Goal: Contribute content: Add original content to the website for others to see

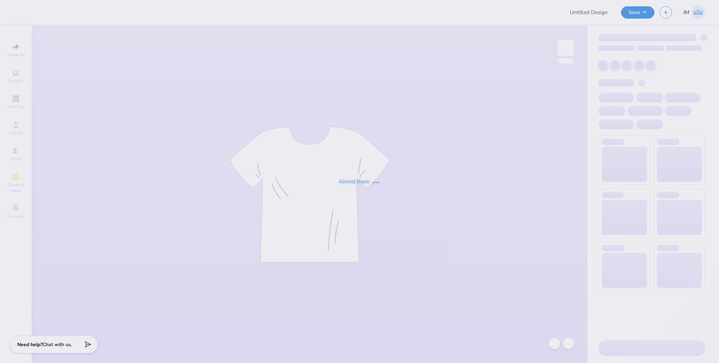
type input "[PERSON_NAME] [PERSON_NAME] Shirt"
type input "6"
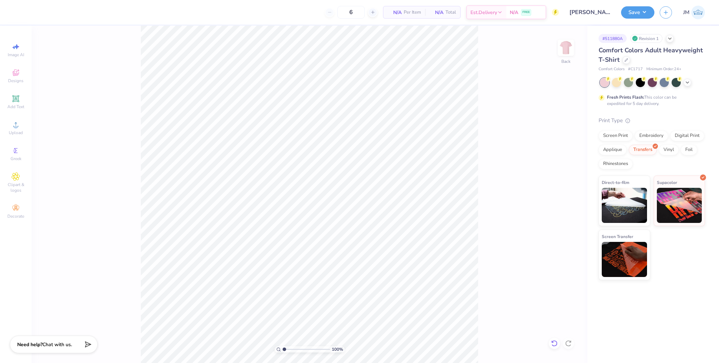
click at [552, 345] on icon at bounding box center [554, 343] width 7 height 7
click at [18, 128] on icon at bounding box center [16, 124] width 8 height 8
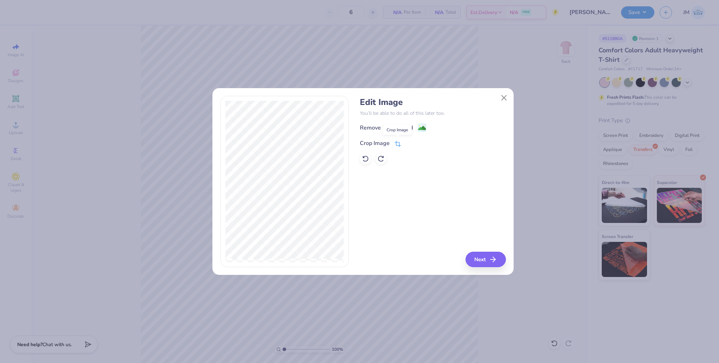
click at [399, 144] on icon at bounding box center [397, 144] width 6 height 6
click at [406, 141] on button at bounding box center [409, 142] width 7 height 7
click at [482, 255] on button "Next" at bounding box center [486, 259] width 40 height 15
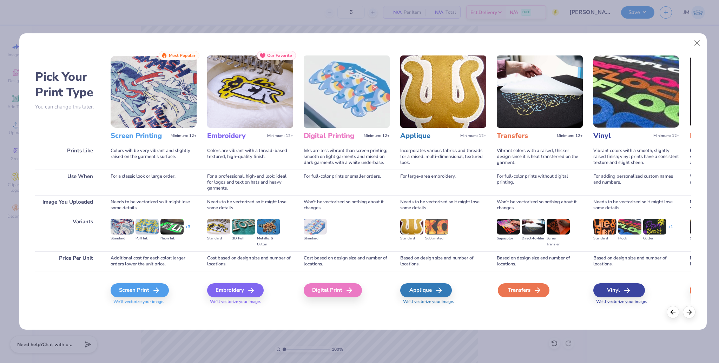
click at [526, 289] on div "Transfers" at bounding box center [524, 290] width 52 height 14
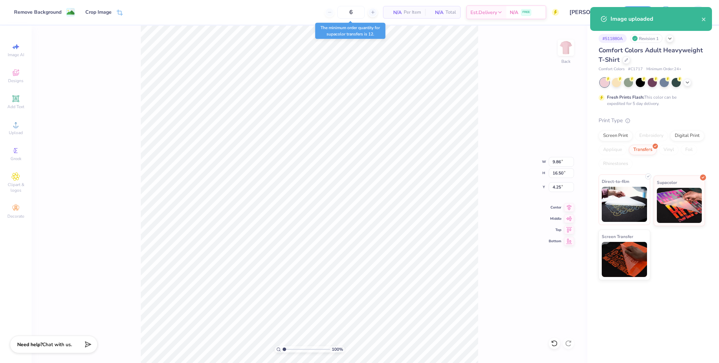
click at [627, 207] on img at bounding box center [623, 204] width 45 height 35
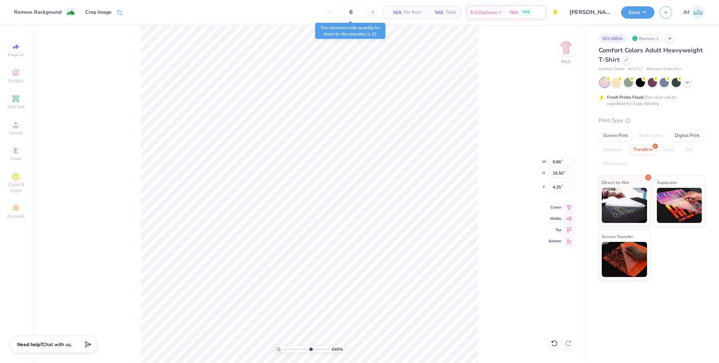
drag, startPoint x: 284, startPoint y: 352, endPoint x: 310, endPoint y: 349, distance: 26.4
click at [310, 349] on input "range" at bounding box center [305, 349] width 47 height 6
drag, startPoint x: 311, startPoint y: 351, endPoint x: 266, endPoint y: 343, distance: 45.9
type input "1"
click at [282, 346] on input "range" at bounding box center [305, 349] width 47 height 6
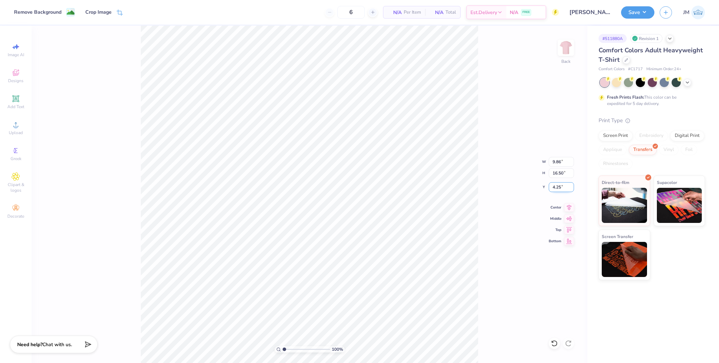
click at [551, 188] on input "4.25" at bounding box center [560, 187] width 25 height 10
type input "3.00"
click at [569, 203] on icon at bounding box center [569, 206] width 10 height 8
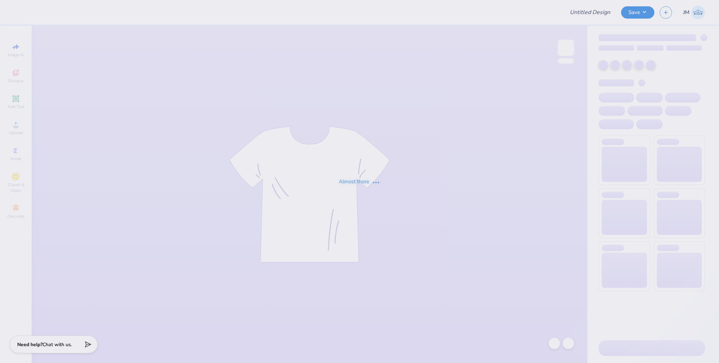
type input "[PERSON_NAME] [PERSON_NAME] Shirt"
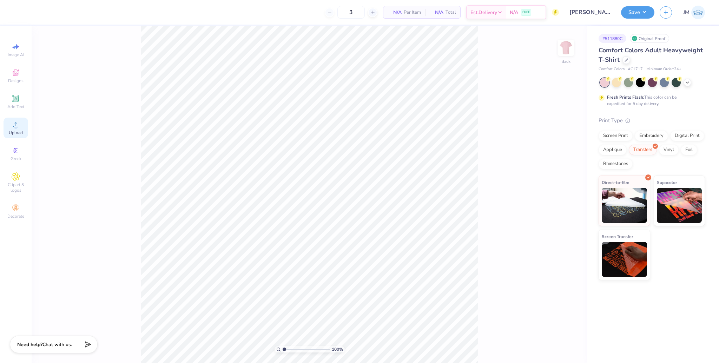
click at [19, 128] on icon at bounding box center [16, 124] width 8 height 8
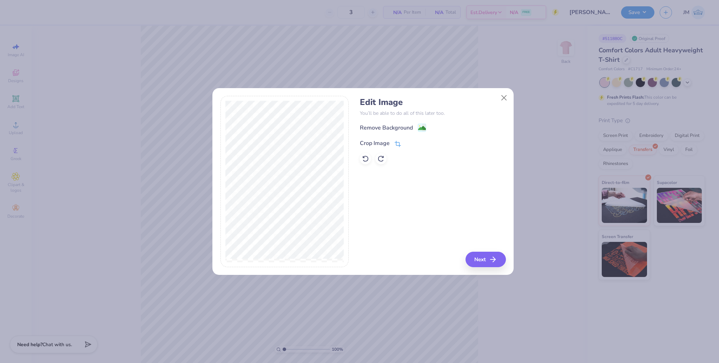
click at [396, 145] on icon at bounding box center [397, 144] width 6 height 6
click at [413, 143] on div at bounding box center [415, 142] width 18 height 8
click at [411, 143] on button at bounding box center [409, 142] width 7 height 7
click at [485, 258] on button "Next" at bounding box center [486, 259] width 40 height 15
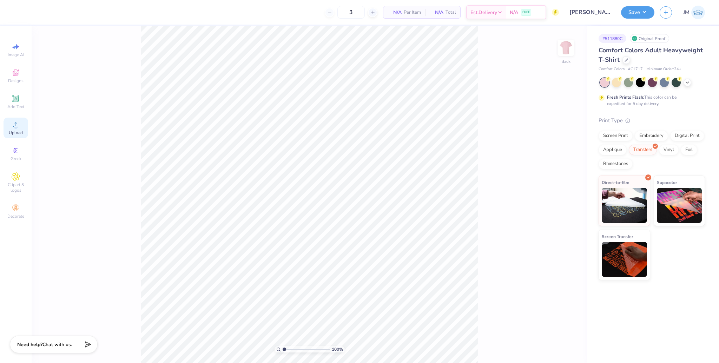
click at [11, 133] on span "Upload" at bounding box center [16, 133] width 14 height 6
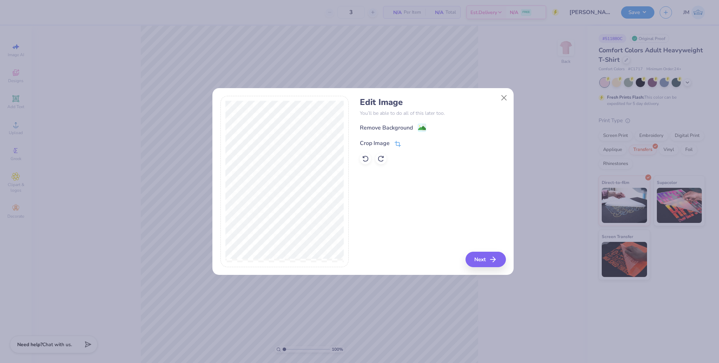
click at [394, 141] on icon at bounding box center [397, 144] width 6 height 6
click at [273, 266] on div at bounding box center [284, 181] width 128 height 171
click at [420, 145] on icon at bounding box center [420, 142] width 4 height 4
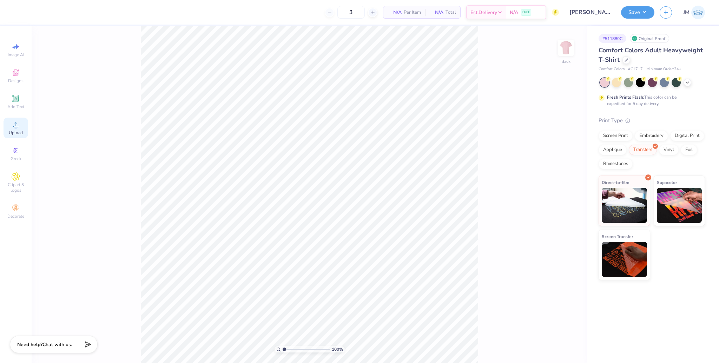
click at [17, 136] on div "Upload" at bounding box center [16, 128] width 25 height 21
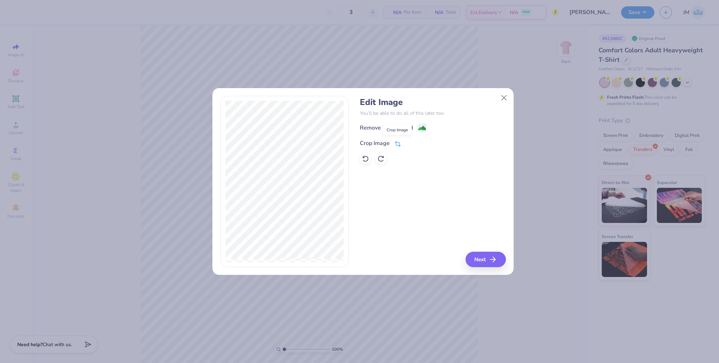
click at [396, 144] on icon at bounding box center [398, 143] width 5 height 5
click at [215, 179] on div "Edit Image You’ll be able to do all of this later too. Remove Background Crop I…" at bounding box center [362, 185] width 301 height 179
click at [367, 184] on div "Edit Image You’ll be able to do all of this later too. Remove Background Crop I…" at bounding box center [362, 181] width 285 height 171
click at [411, 142] on icon at bounding box center [409, 142] width 4 height 4
